Goal: Task Accomplishment & Management: Use online tool/utility

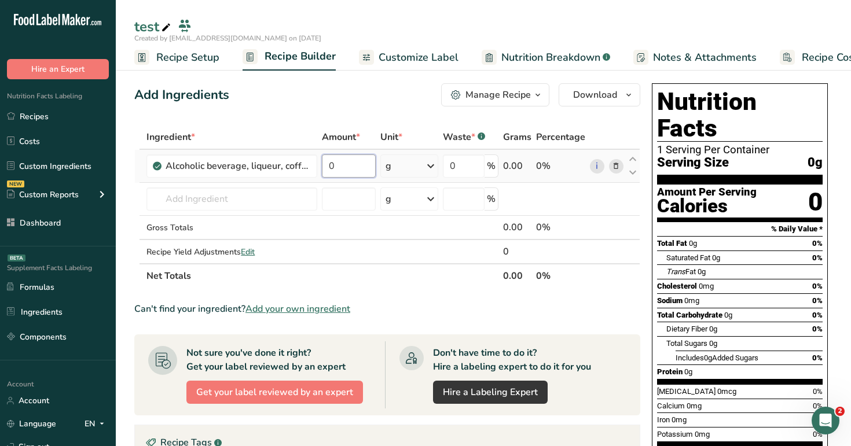
click at [353, 167] on input "0" at bounding box center [348, 166] width 53 height 23
click at [432, 25] on div "test" at bounding box center [483, 26] width 735 height 21
click at [352, 157] on input "12" at bounding box center [348, 166] width 53 height 23
type input "912"
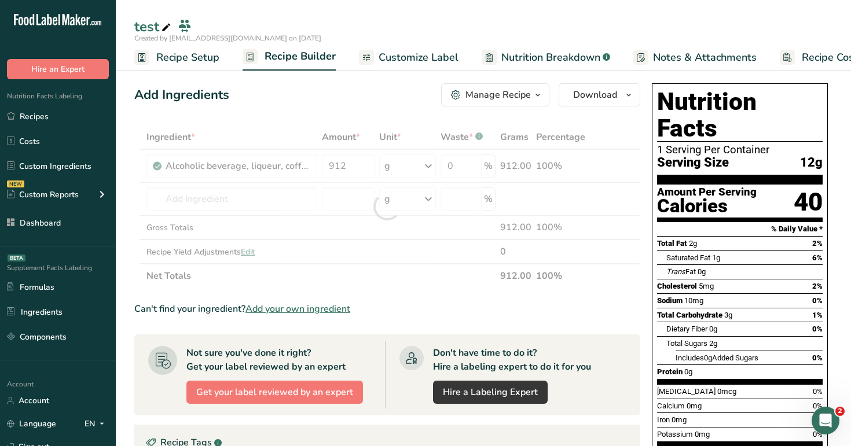
click at [443, 20] on div "test" at bounding box center [483, 26] width 735 height 21
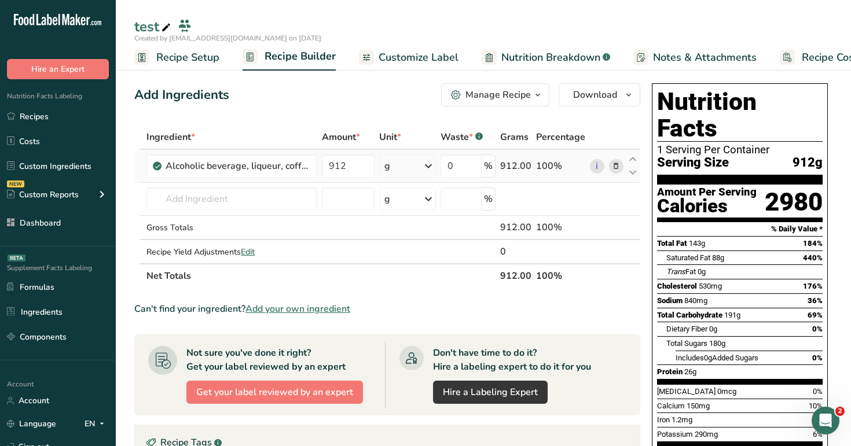
click at [392, 167] on div "g" at bounding box center [407, 166] width 57 height 23
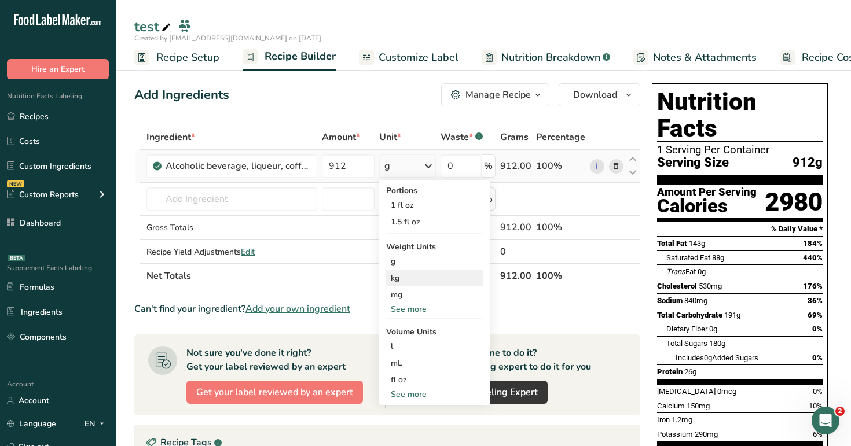
click at [405, 281] on div "kg" at bounding box center [434, 278] width 97 height 17
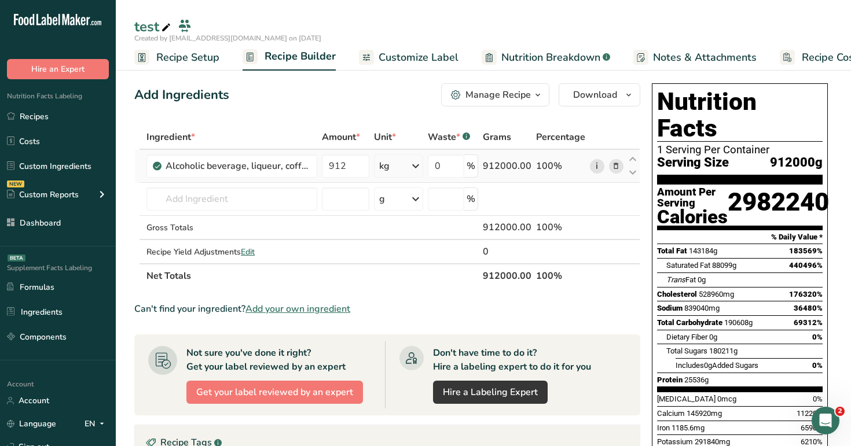
click at [590, 166] on link "i" at bounding box center [597, 166] width 14 height 14
click at [275, 198] on input "text" at bounding box center [231, 199] width 171 height 23
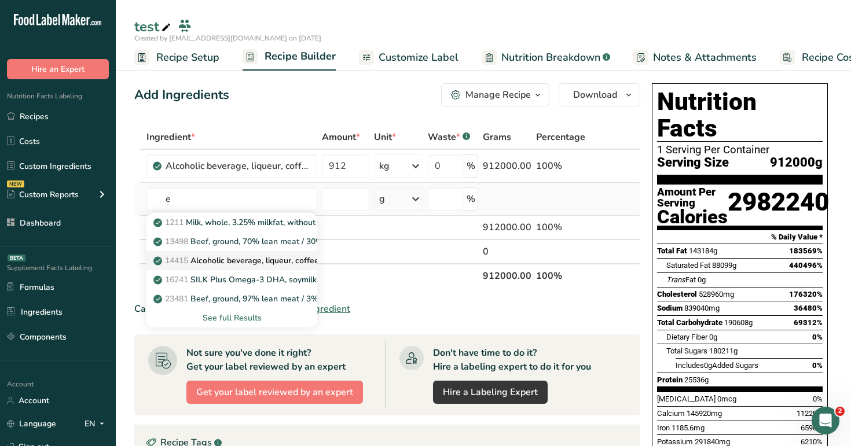
click at [252, 261] on p "14415 Alcoholic beverage, liqueur, coffee with cream, 34 proof" at bounding box center [277, 261] width 242 height 12
type input "Alcoholic beverage, liqueur, coffee with cream, 34 proof"
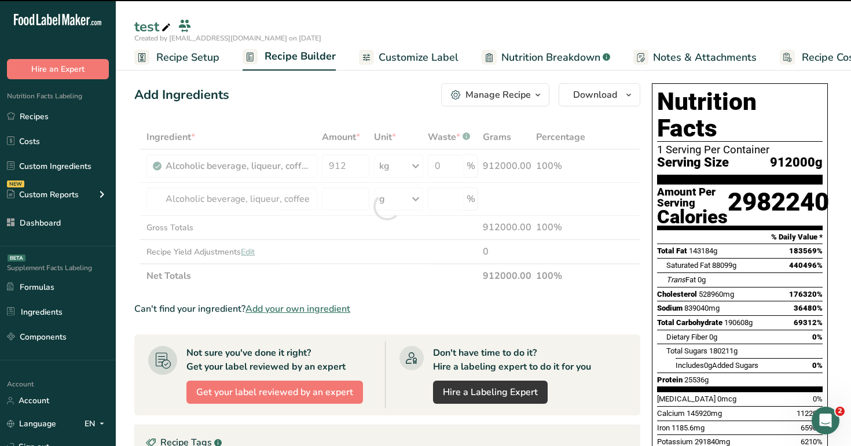
type input "0"
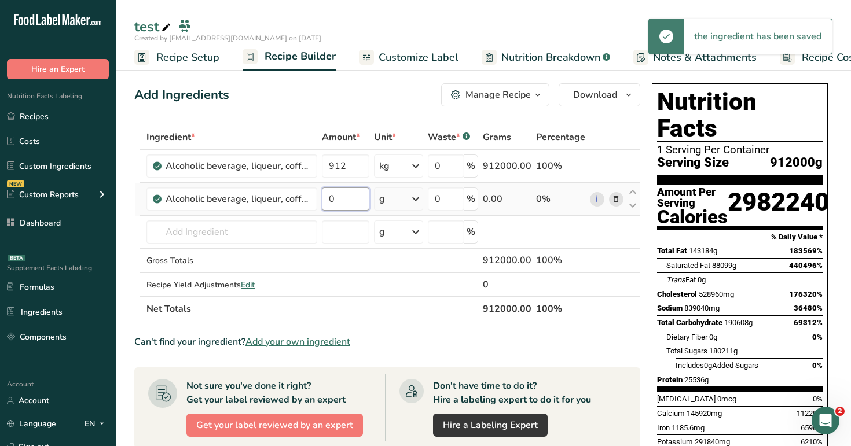
click at [348, 207] on input "0" at bounding box center [345, 199] width 47 height 23
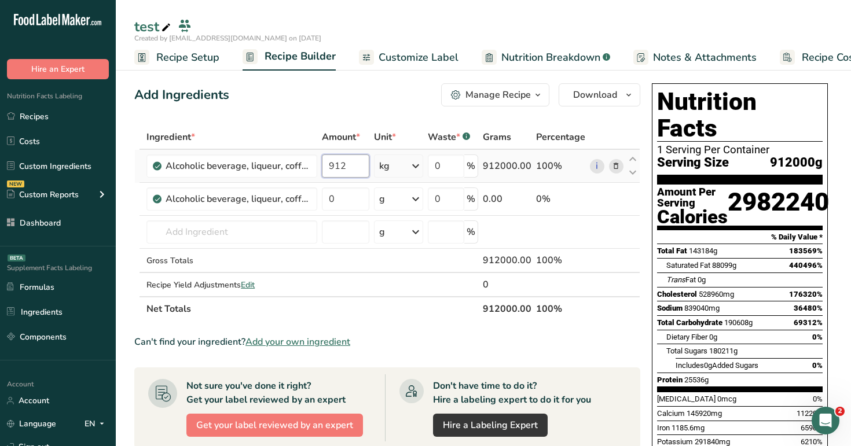
click at [353, 172] on div "Ingredient * Amount * Unit * Waste * .a-a{fill:#347362;}.b-a{fill:#fff;} Grams …" at bounding box center [387, 223] width 506 height 196
click at [350, 205] on div "Ingredient * Amount * Unit * Waste * .a-a{fill:#347362;}.b-a{fill:#fff;} Grams …" at bounding box center [387, 223] width 506 height 196
click at [344, 166] on div "Ingredient * Amount * Unit * Waste * .a-a{fill:#347362;}.b-a{fill:#fff;} Grams …" at bounding box center [387, 223] width 506 height 196
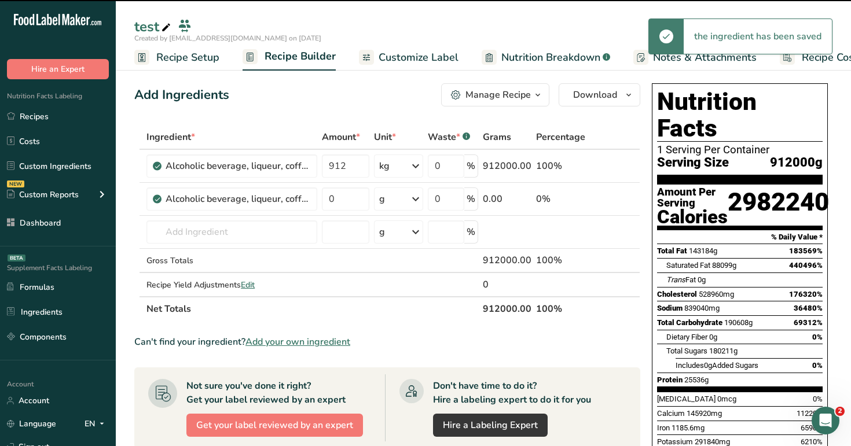
click at [392, 169] on div "Ingredient * Amount * Unit * Waste * .a-a{fill:#347362;}.b-a{fill:#fff;} Grams …" at bounding box center [387, 223] width 506 height 196
click at [407, 172] on div "kg" at bounding box center [398, 166] width 49 height 23
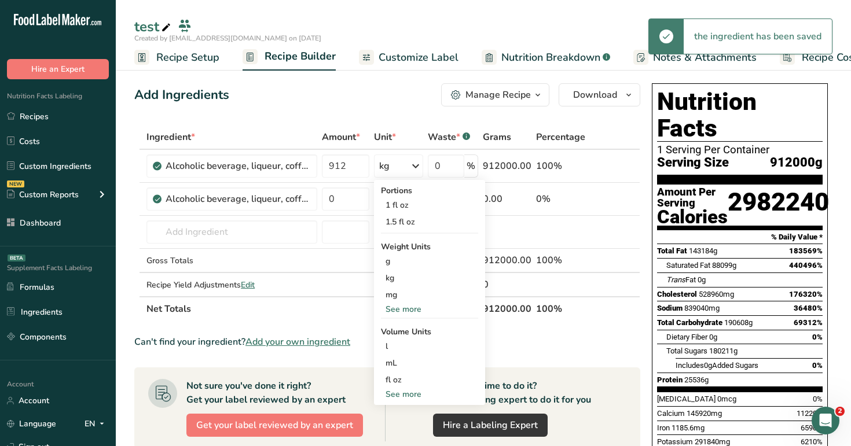
click at [354, 97] on div "Add Ingredients Manage Recipe Delete Recipe Duplicate Recipe Scale Recipe Save …" at bounding box center [387, 94] width 506 height 23
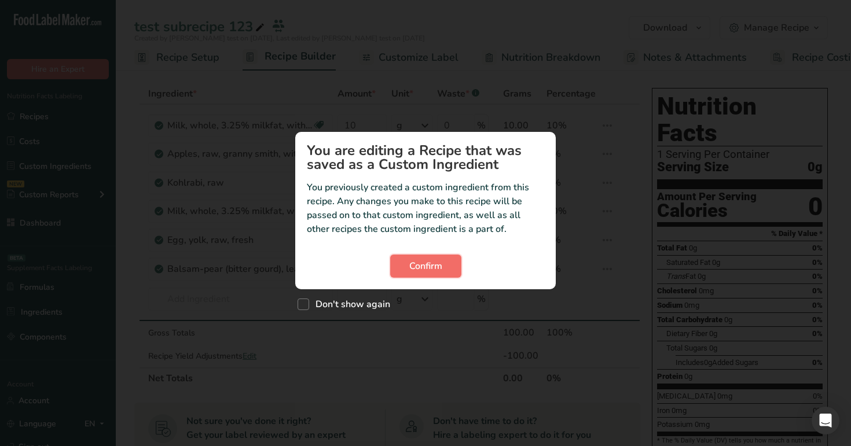
click at [422, 269] on span "Confirm" at bounding box center [425, 266] width 33 height 14
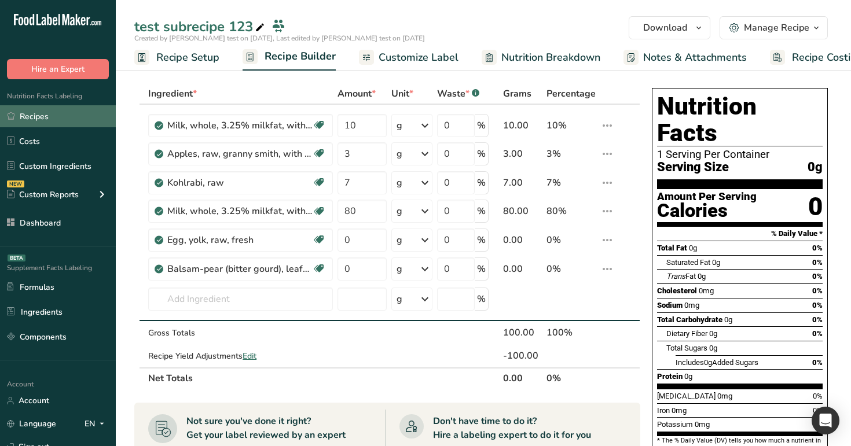
click at [84, 108] on link "Recipes" at bounding box center [58, 116] width 116 height 22
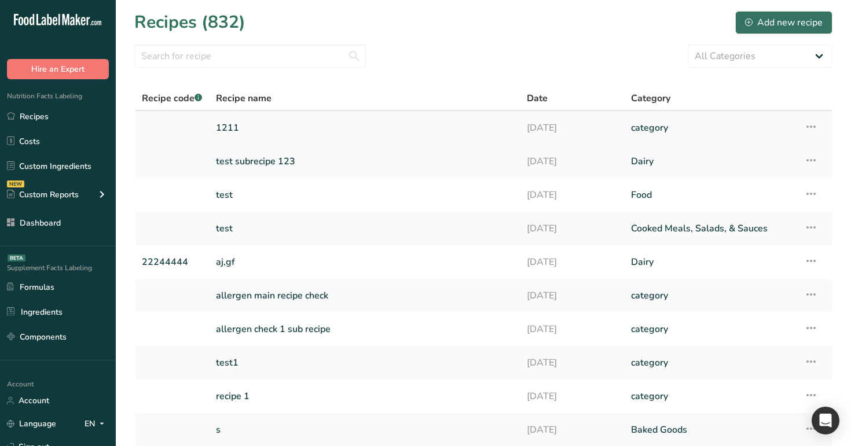
click at [273, 137] on link "1211" at bounding box center [364, 128] width 297 height 24
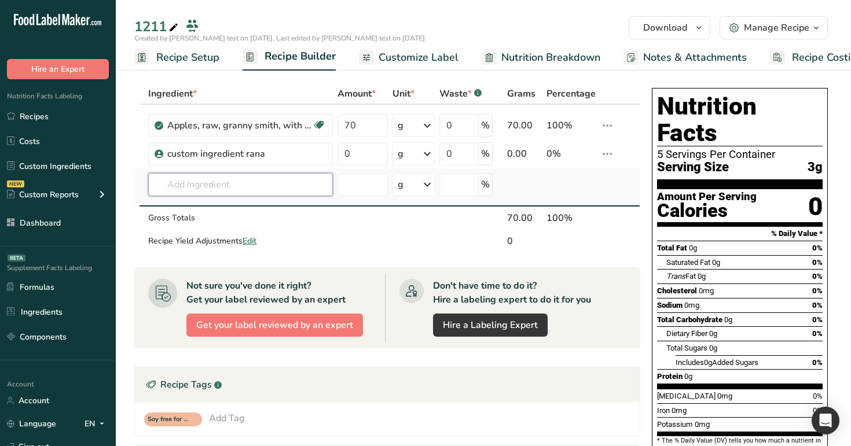
click at [256, 185] on input "text" at bounding box center [240, 184] width 185 height 23
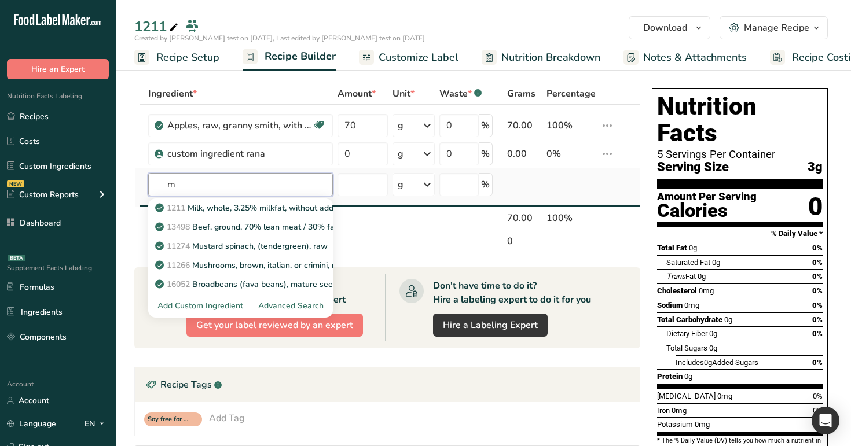
type input "m"
click at [291, 306] on div "Advanced Search" at bounding box center [290, 306] width 65 height 12
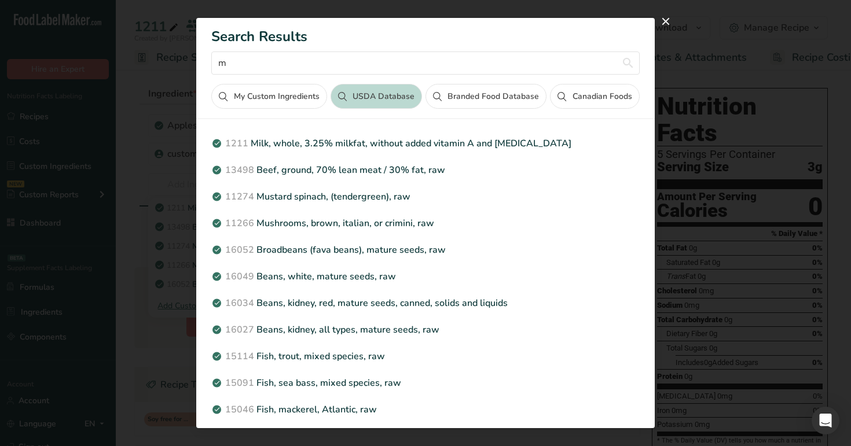
click at [576, 95] on button "Canadian Foods" at bounding box center [594, 96] width 89 height 25
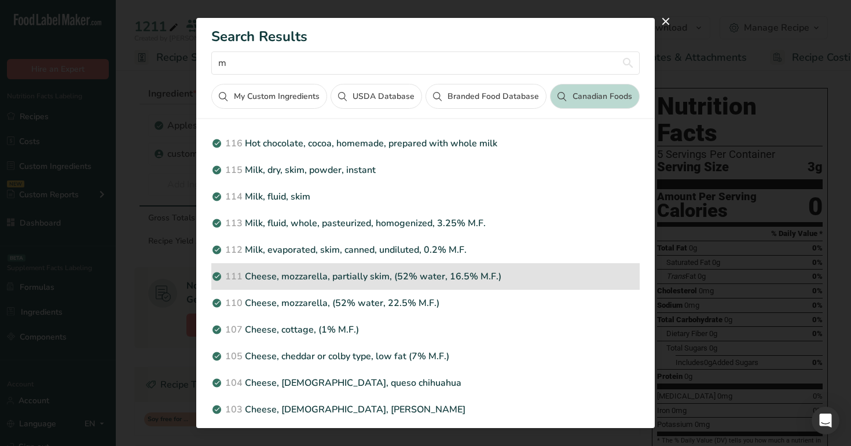
click at [447, 283] on p "111 Cheese, mozzarella, partially skim, (52% water, 16.5% M.F.)" at bounding box center [425, 277] width 428 height 14
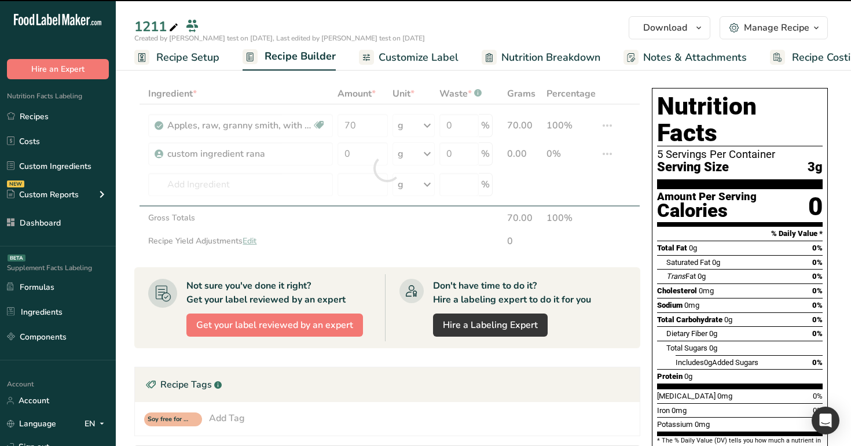
type input "0"
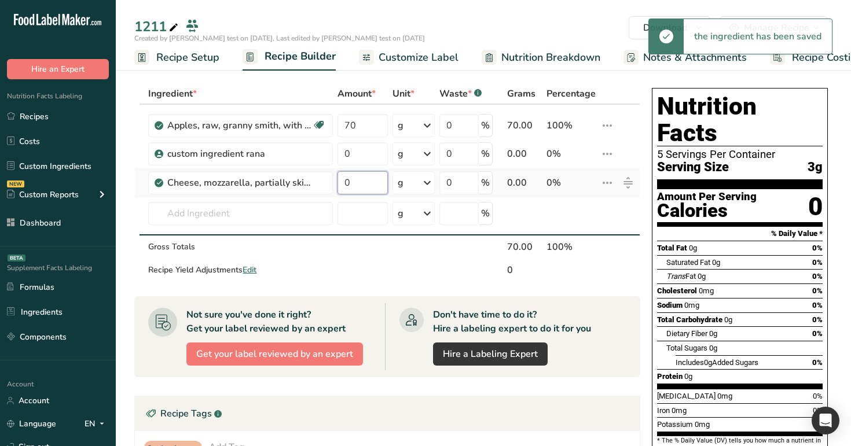
click at [361, 183] on input "0" at bounding box center [362, 182] width 50 height 23
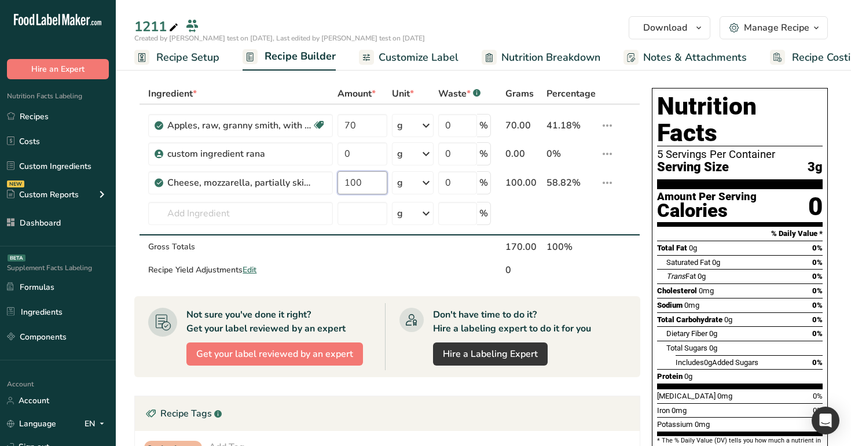
type input "100"
click at [457, 23] on div "1211" at bounding box center [483, 26] width 735 height 21
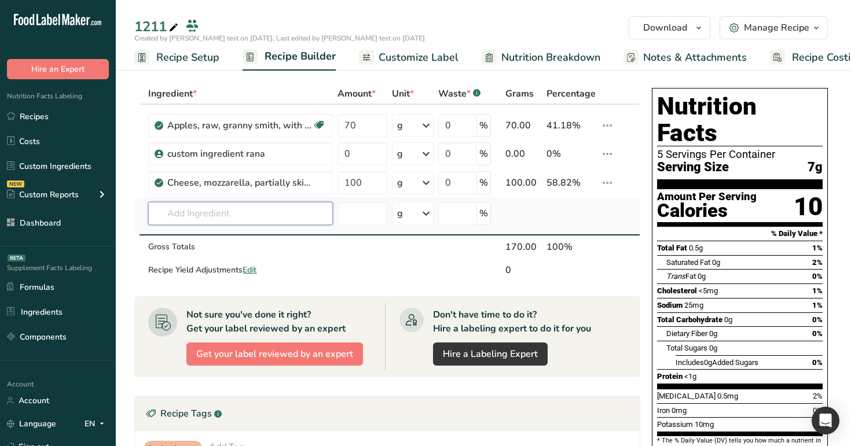
click at [237, 209] on input "text" at bounding box center [240, 213] width 185 height 23
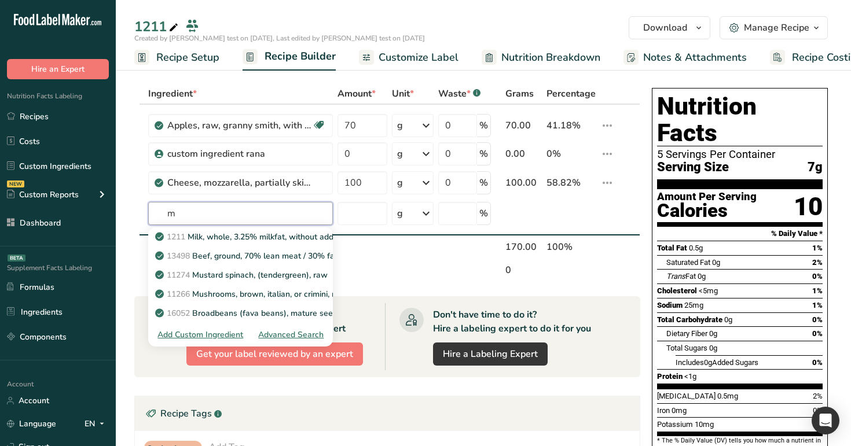
type input "m"
click at [335, 14] on div "1211 Download Choose your preferred label style Standard FDA label Standard FDA…" at bounding box center [483, 35] width 735 height 71
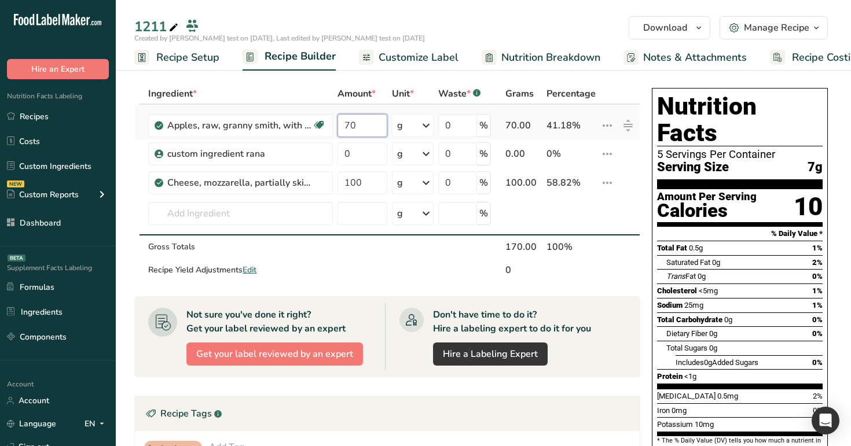
click at [373, 128] on input "70" at bounding box center [362, 125] width 50 height 23
type input "7"
click at [414, 32] on div "1211" at bounding box center [483, 26] width 735 height 21
click at [370, 175] on input "100" at bounding box center [362, 182] width 50 height 23
click at [370, 183] on input "100" at bounding box center [362, 182] width 50 height 23
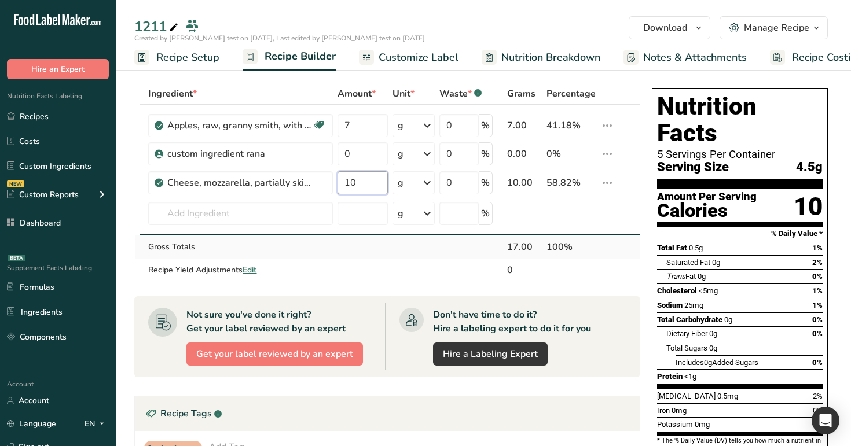
type input "10"
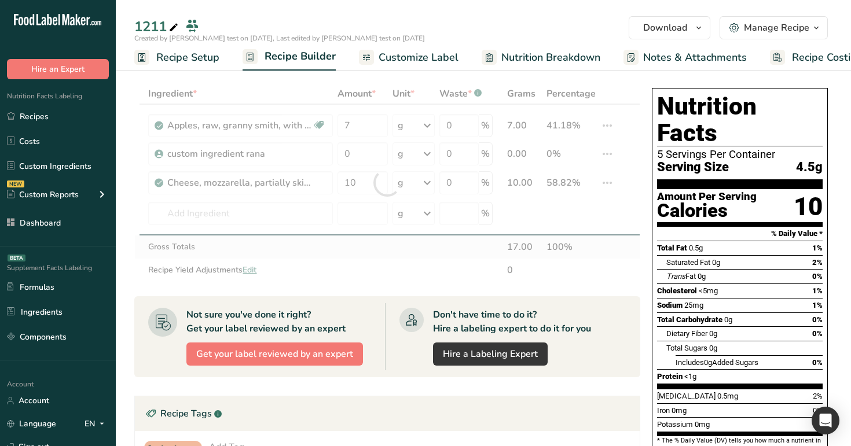
click at [376, 256] on div "Ingredient * Amount * Unit * Waste * .a-a{fill:#347362;}.b-a{fill:#fff;} Grams …" at bounding box center [387, 182] width 506 height 199
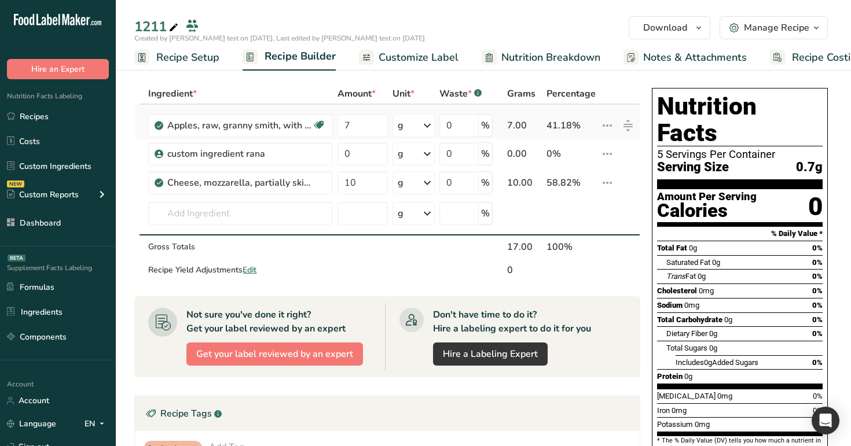
click at [414, 121] on div "g" at bounding box center [413, 125] width 42 height 23
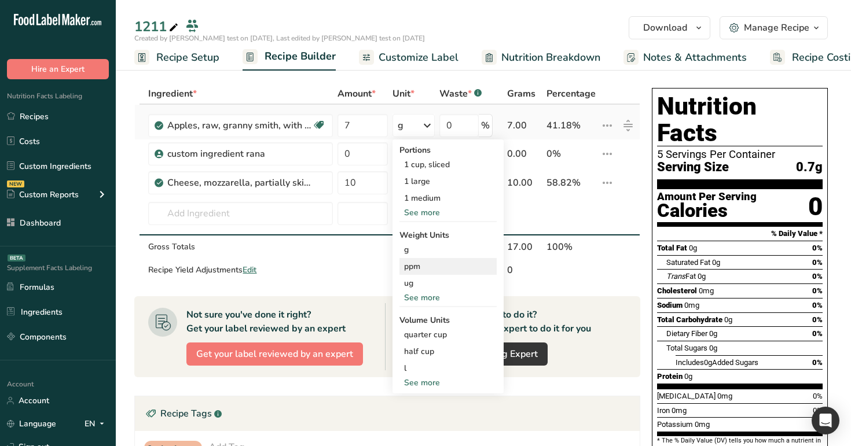
click at [430, 267] on div "ppm" at bounding box center [447, 266] width 97 height 17
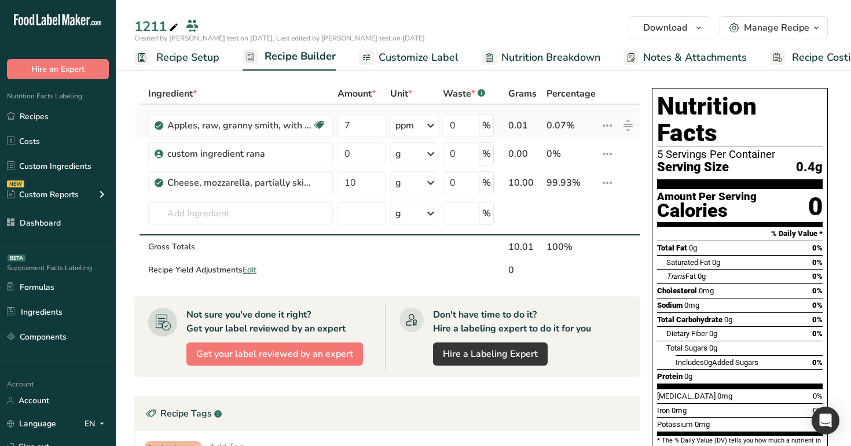
click at [605, 131] on icon at bounding box center [607, 125] width 14 height 21
click at [366, 124] on input "7" at bounding box center [361, 125] width 48 height 23
click at [362, 179] on input "10" at bounding box center [361, 182] width 48 height 23
click at [362, 155] on input "0" at bounding box center [361, 153] width 48 height 23
click at [364, 127] on input "7" at bounding box center [361, 125] width 48 height 23
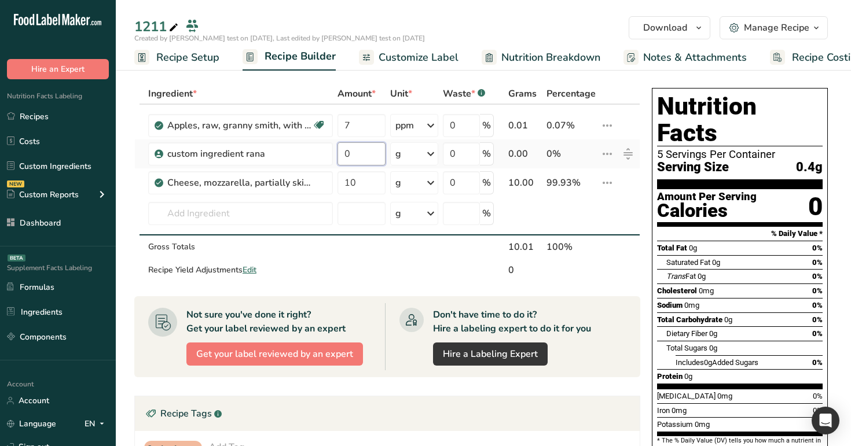
click at [372, 156] on input "0" at bounding box center [361, 153] width 48 height 23
click at [358, 189] on input "10" at bounding box center [361, 182] width 48 height 23
click at [409, 190] on div "g" at bounding box center [414, 182] width 48 height 23
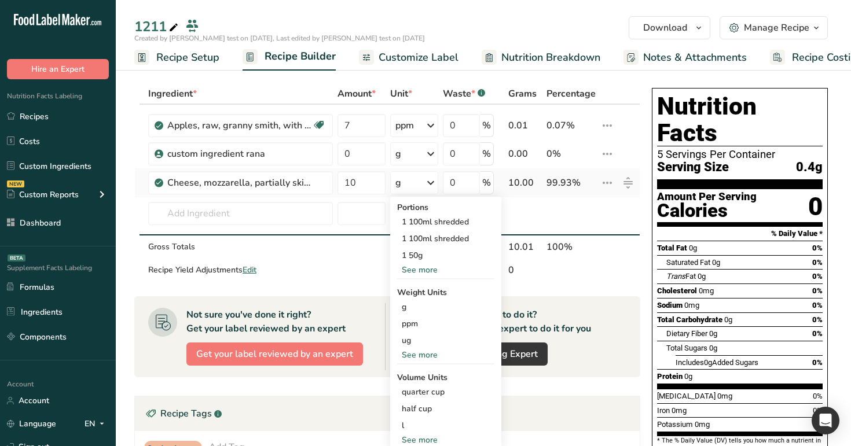
click at [409, 190] on div "g" at bounding box center [414, 182] width 48 height 23
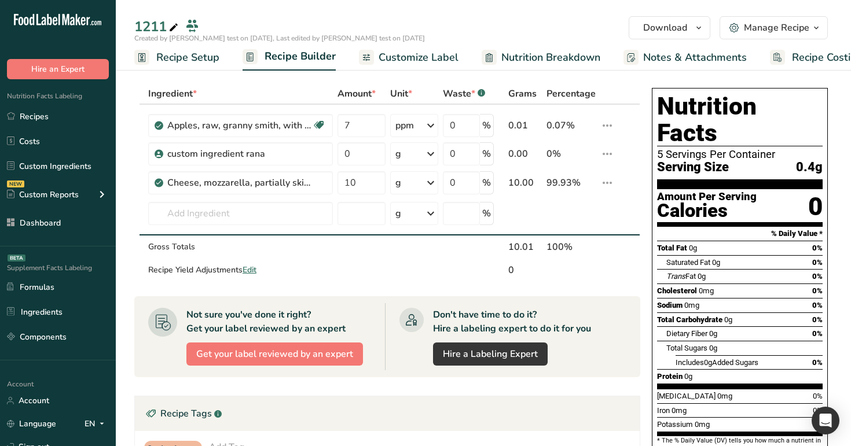
click at [456, 16] on div "1211" at bounding box center [483, 26] width 735 height 21
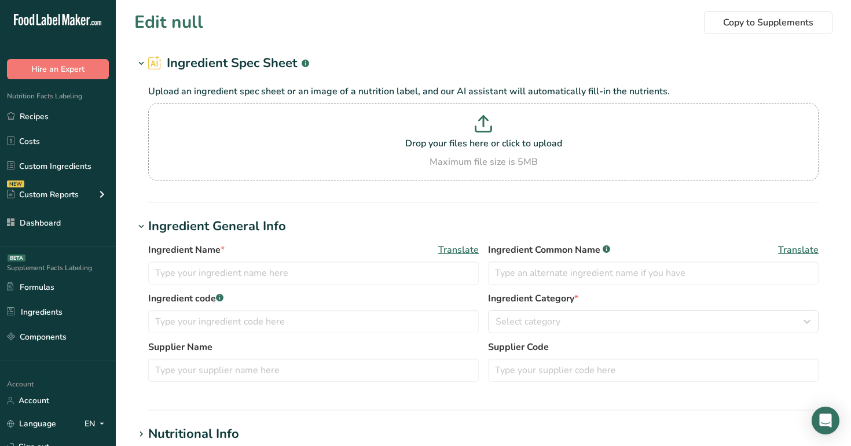
type input "Alcoholic beverage, liqueur, coffee with cream, 34 proof"
